Goal: Contribute content

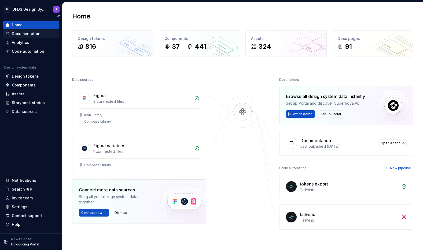
click at [27, 34] on div "Documentation" at bounding box center [26, 33] width 29 height 5
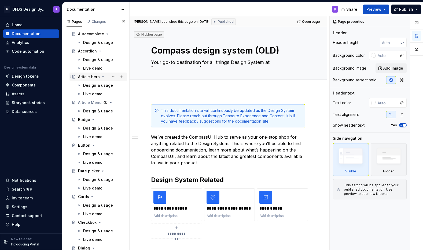
scroll to position [230, 0]
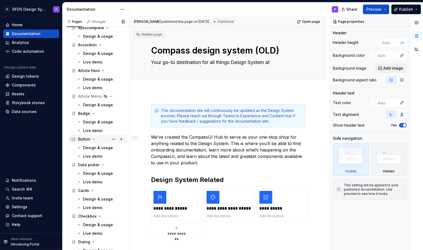
click at [88, 142] on div "Button" at bounding box center [84, 139] width 12 height 5
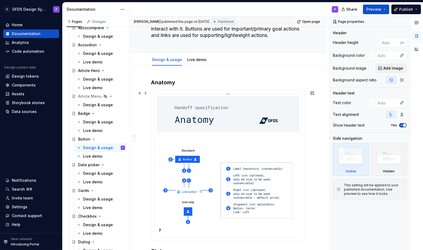
scroll to position [72, 0]
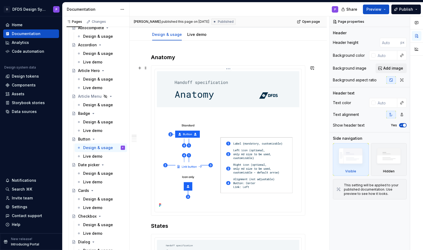
type textarea "*"
click at [246, 91] on img at bounding box center [228, 140] width 142 height 138
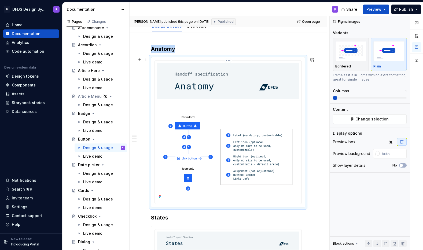
scroll to position [78, 0]
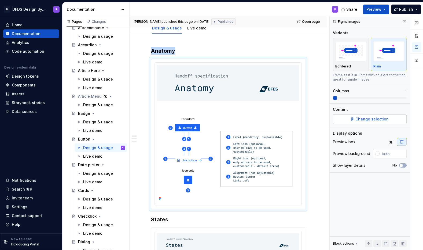
click at [366, 117] on span "Change selection" at bounding box center [371, 119] width 33 height 5
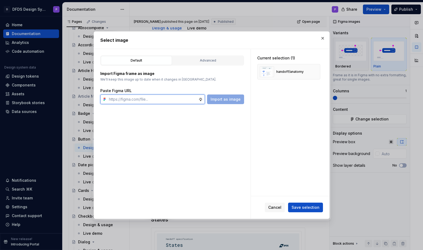
click at [173, 100] on input "text" at bounding box center [153, 100] width 92 height 10
paste input "[URL][DOMAIN_NAME]"
type input "[URL][DOMAIN_NAME]"
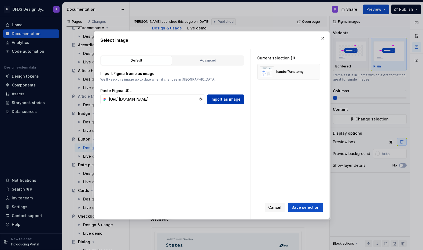
scroll to position [0, 0]
click at [229, 98] on span "Import as image" at bounding box center [225, 99] width 30 height 5
click at [317, 88] on button "button" at bounding box center [314, 89] width 8 height 8
click at [317, 71] on button "button" at bounding box center [314, 72] width 8 height 8
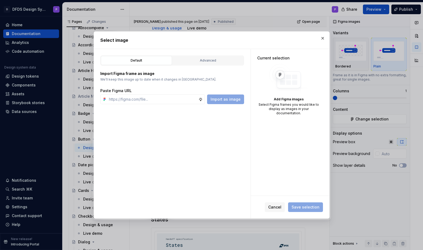
type textarea "*"
click at [174, 97] on input "text" at bounding box center [153, 100] width 92 height 10
paste input "[URL][DOMAIN_NAME]"
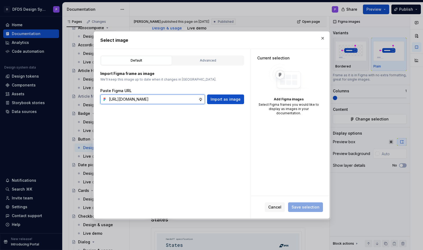
scroll to position [0, 130]
type input "[URL][DOMAIN_NAME]"
click at [228, 96] on button "Import as image" at bounding box center [225, 100] width 37 height 10
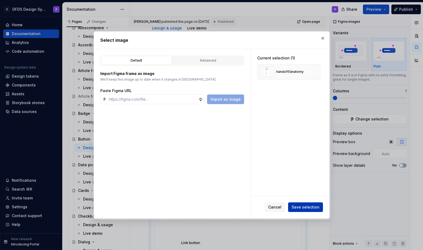
click at [304, 208] on span "Save selection" at bounding box center [305, 207] width 28 height 5
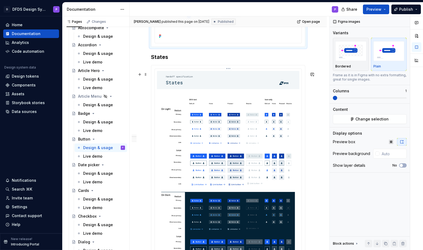
scroll to position [468, 0]
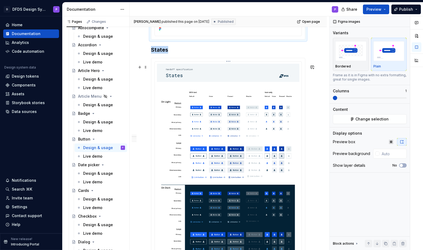
click at [281, 86] on img at bounding box center [228, 171] width 142 height 215
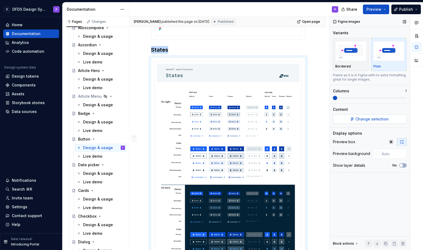
click at [353, 119] on button "Change selection" at bounding box center [369, 119] width 74 height 10
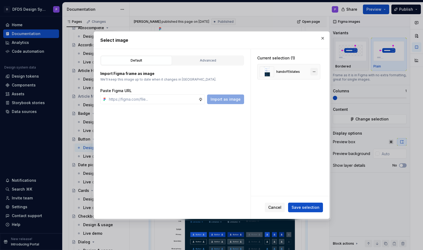
type textarea "*"
click at [317, 70] on button "button" at bounding box center [314, 72] width 8 height 8
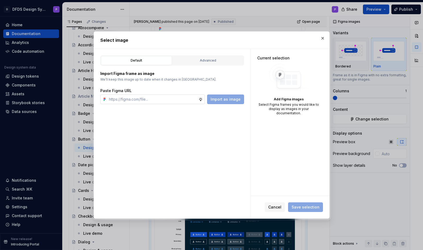
click at [177, 97] on input "text" at bounding box center [153, 100] width 92 height 10
paste input "[URL][DOMAIN_NAME]"
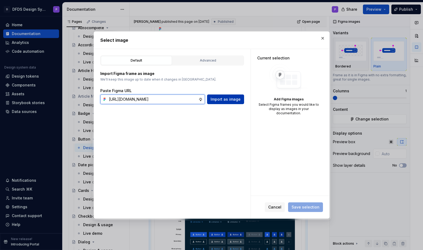
type input "[URL][DOMAIN_NAME]"
click at [217, 99] on span "Import as image" at bounding box center [225, 99] width 30 height 5
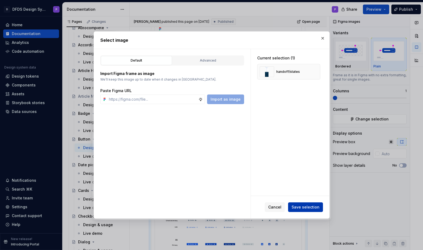
click at [302, 208] on span "Save selection" at bounding box center [305, 207] width 28 height 5
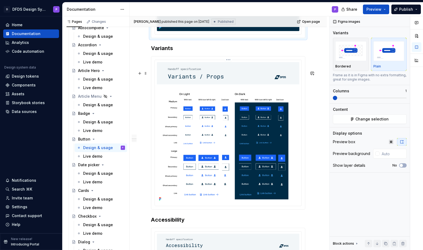
scroll to position [924, 0]
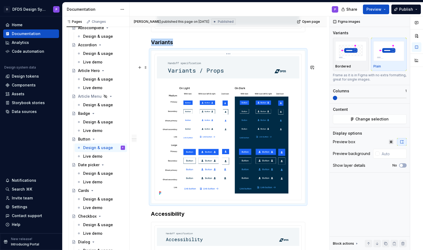
click at [281, 94] on img at bounding box center [228, 126] width 142 height 141
click at [354, 118] on button "Change selection" at bounding box center [369, 119] width 74 height 10
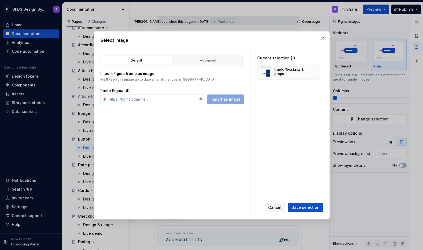
type textarea "*"
click at [315, 72] on button "button" at bounding box center [314, 72] width 8 height 8
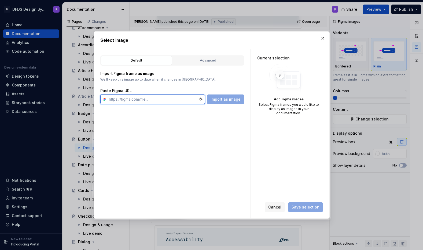
click at [165, 101] on input "text" at bounding box center [153, 100] width 92 height 10
paste input "[URL][DOMAIN_NAME]"
type input "[URL][DOMAIN_NAME]"
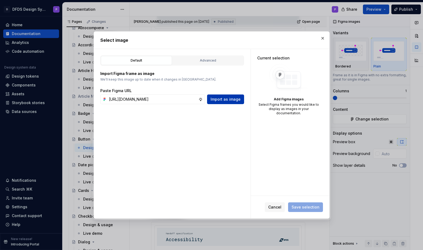
scroll to position [0, 0]
click at [223, 100] on span "Import as image" at bounding box center [225, 99] width 30 height 5
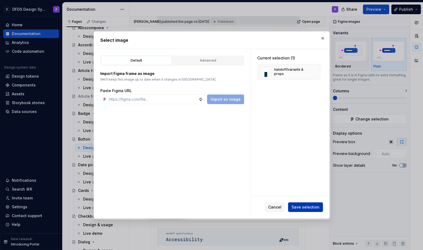
click at [301, 208] on span "Save selection" at bounding box center [305, 207] width 28 height 5
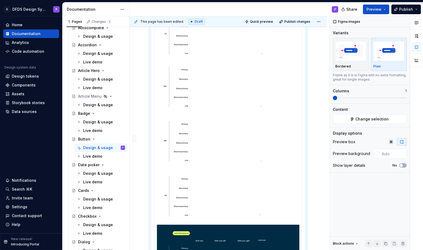
scroll to position [1012, 0]
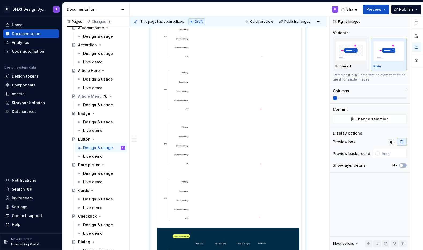
click at [271, 87] on img at bounding box center [228, 217] width 142 height 497
click at [371, 115] on button "Change selection" at bounding box center [369, 119] width 74 height 10
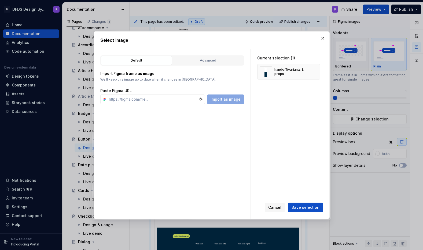
type textarea "*"
click at [317, 71] on button "button" at bounding box center [314, 72] width 8 height 8
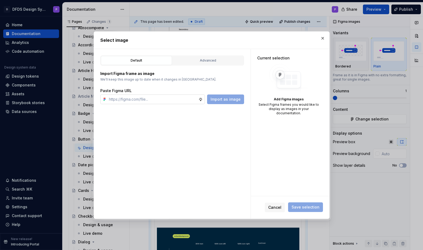
click at [184, 100] on input "text" at bounding box center [153, 100] width 92 height 10
paste input "[URL][DOMAIN_NAME]"
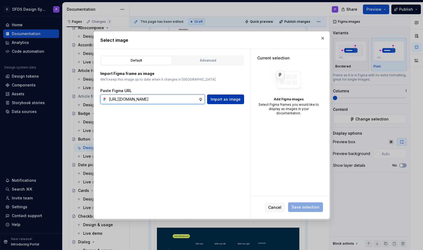
type input "[URL][DOMAIN_NAME]"
click at [229, 100] on span "Import as image" at bounding box center [225, 99] width 30 height 5
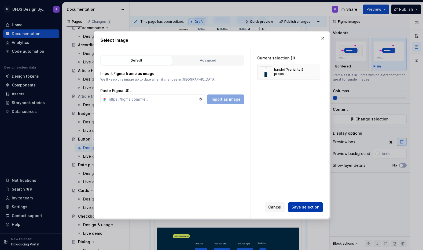
click at [300, 207] on span "Save selection" at bounding box center [305, 207] width 28 height 5
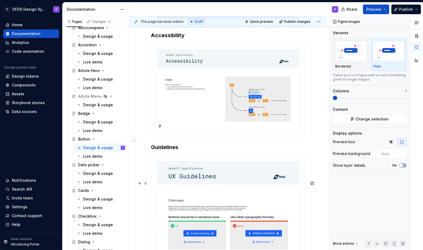
scroll to position [1459, 0]
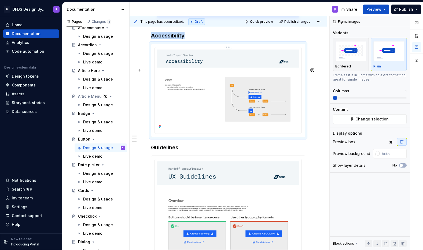
click at [200, 89] on img at bounding box center [228, 90] width 142 height 81
click at [358, 115] on button "Change selection" at bounding box center [369, 119] width 74 height 10
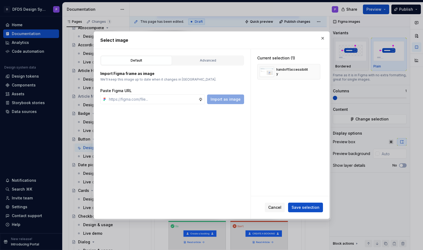
type textarea "*"
click at [316, 69] on button "button" at bounding box center [314, 72] width 8 height 8
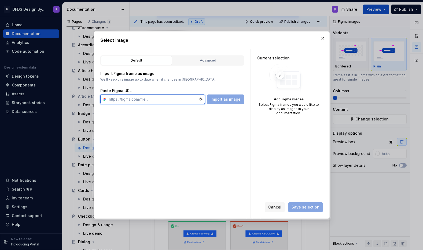
click at [176, 98] on input "text" at bounding box center [153, 100] width 92 height 10
paste input "[URL][DOMAIN_NAME]"
type input "[URL][DOMAIN_NAME]"
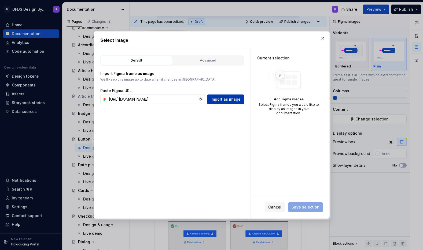
scroll to position [0, 0]
click at [216, 99] on span "Import as image" at bounding box center [225, 99] width 30 height 5
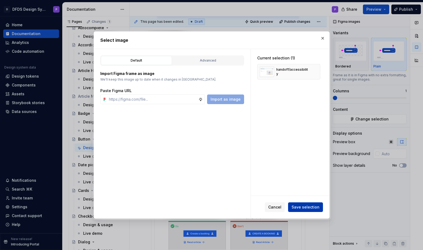
click at [314, 205] on span "Save selection" at bounding box center [305, 207] width 28 height 5
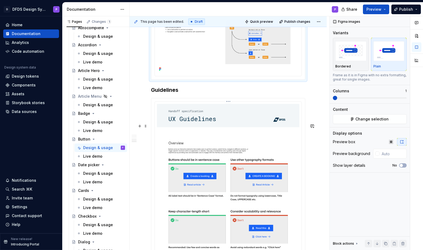
scroll to position [1503, 0]
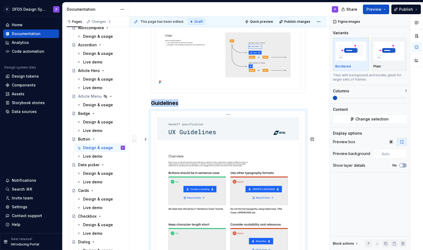
click at [245, 162] on img at bounding box center [228, 249] width 142 height 265
click at [357, 119] on span "Change selection" at bounding box center [371, 119] width 33 height 5
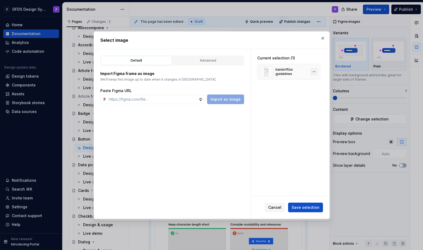
click at [314, 72] on button "button" at bounding box center [314, 72] width 8 height 8
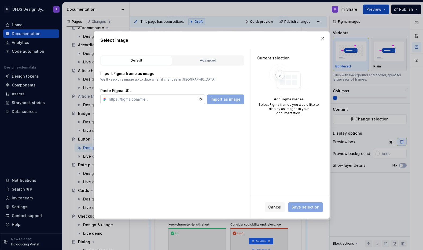
click at [182, 99] on input "text" at bounding box center [153, 100] width 92 height 10
paste input "[URL][DOMAIN_NAME]"
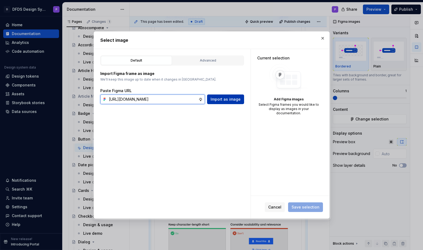
type input "[URL][DOMAIN_NAME]"
click at [226, 103] on button "Import as image" at bounding box center [225, 100] width 37 height 10
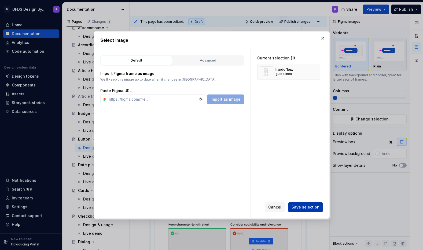
click at [298, 209] on span "Save selection" at bounding box center [305, 207] width 28 height 5
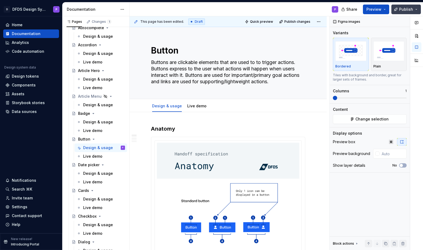
click at [403, 13] on button "Publish" at bounding box center [405, 10] width 29 height 10
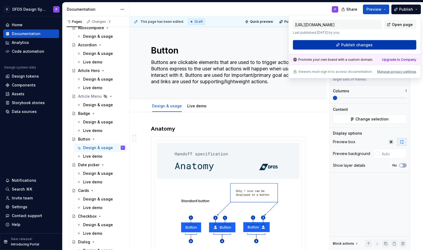
click at [357, 45] on span "Publish changes" at bounding box center [356, 44] width 31 height 5
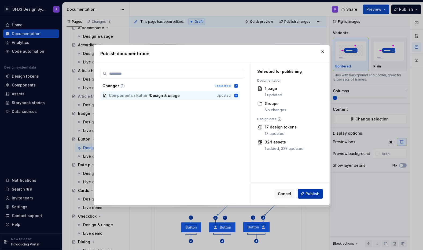
click at [306, 193] on span "Publish" at bounding box center [312, 193] width 14 height 5
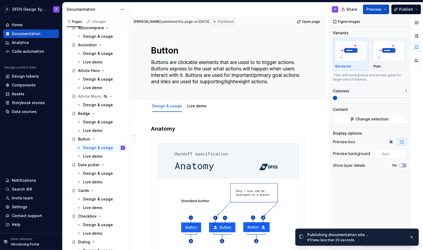
type textarea "*"
